Goal: Information Seeking & Learning: Understand process/instructions

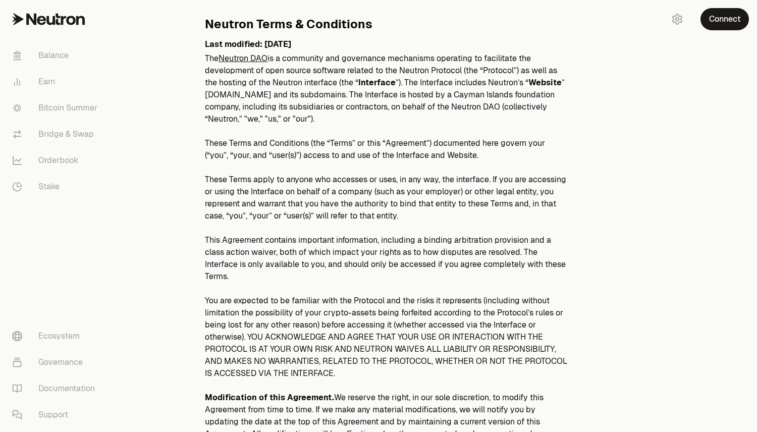
click at [362, 161] on p "These Terms and Conditions (the “Terms” or this “Agreement”) documented here go…" at bounding box center [387, 149] width 364 height 24
click at [371, 75] on p "The Neutron DAO is a community and governance mechanisms operating to facilitat…" at bounding box center [387, 88] width 364 height 73
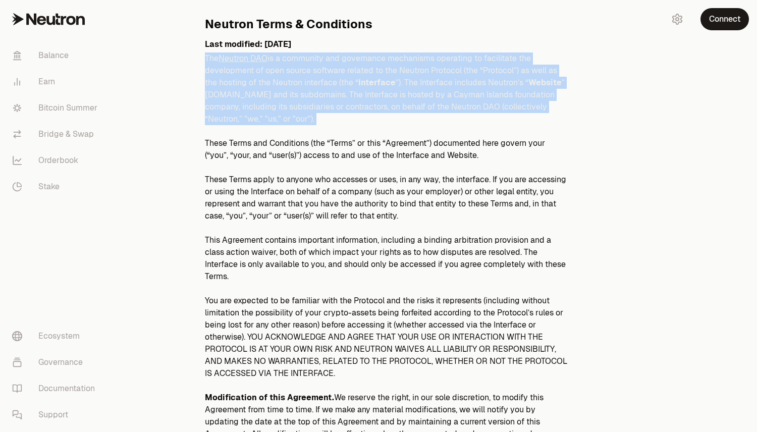
click at [371, 75] on p "The Neutron DAO is a community and governance mechanisms operating to facilitat…" at bounding box center [387, 88] width 364 height 73
click at [404, 90] on p "The Neutron DAO is a community and governance mechanisms operating to facilitat…" at bounding box center [387, 88] width 364 height 73
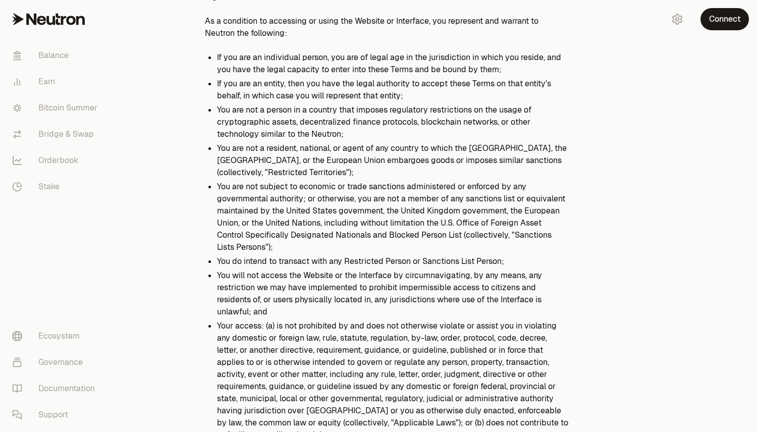
scroll to position [816, 0]
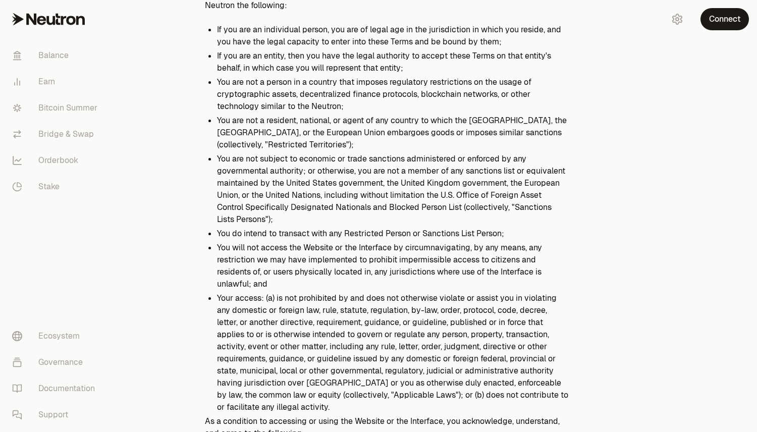
click at [394, 292] on li "Your access: (a) is not prohibited by and does not otherwise violate or assist …" at bounding box center [393, 352] width 352 height 121
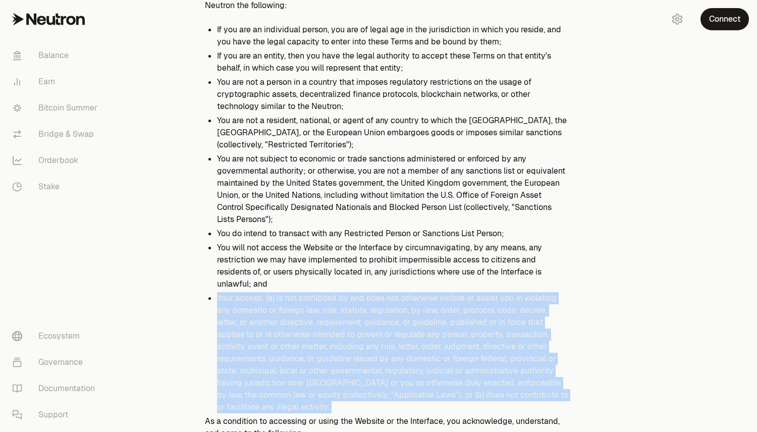
click at [394, 292] on li "Your access: (a) is not prohibited by and does not otherwise violate or assist …" at bounding box center [393, 352] width 352 height 121
click at [435, 312] on li "Your access: (a) is not prohibited by and does not otherwise violate or assist …" at bounding box center [393, 352] width 352 height 121
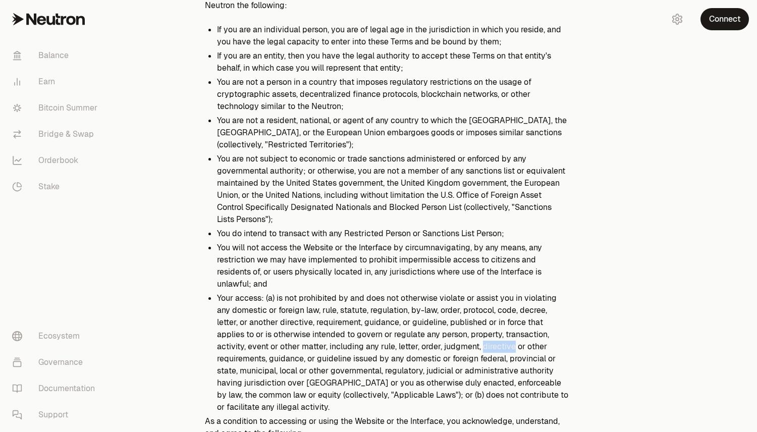
click at [435, 312] on li "Your access: (a) is not prohibited by and does not otherwise violate or assist …" at bounding box center [393, 352] width 352 height 121
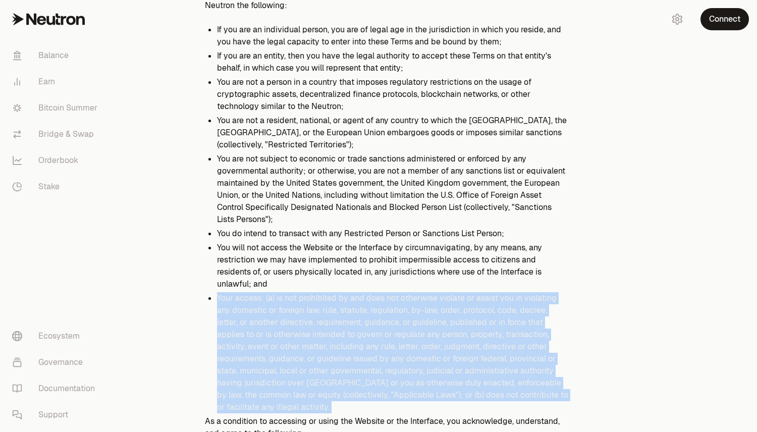
click at [435, 312] on li "Your access: (a) is not prohibited by and does not otherwise violate or assist …" at bounding box center [393, 352] width 352 height 121
